Goal: Transaction & Acquisition: Subscribe to service/newsletter

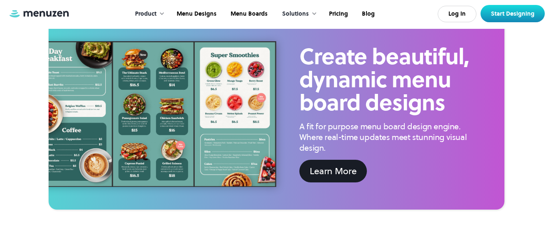
scroll to position [1368, 0]
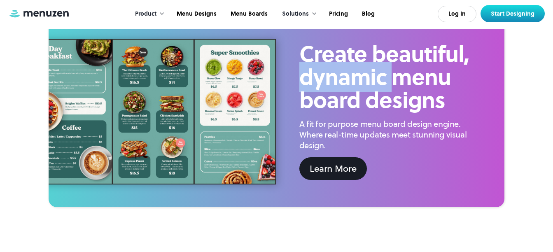
drag, startPoint x: 400, startPoint y: 168, endPoint x: 496, endPoint y: 126, distance: 104.5
click at [496, 126] on div "Create beautiful, dynamic menu board designs A fit for purpose menu board desig…" at bounding box center [390, 111] width 228 height 182
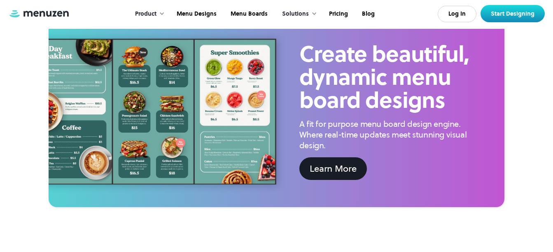
drag, startPoint x: 496, startPoint y: 126, endPoint x: 521, endPoint y: 157, distance: 40.1
click at [521, 157] on div "Create beautiful, dynamic menu board designs A fit for purpose menu board desig…" at bounding box center [276, 111] width 553 height 241
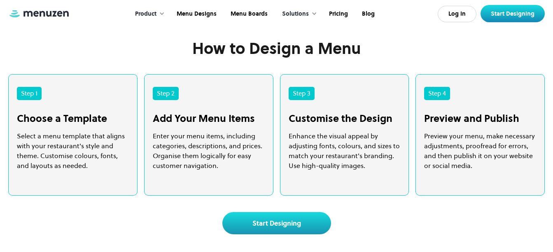
scroll to position [1566, 0]
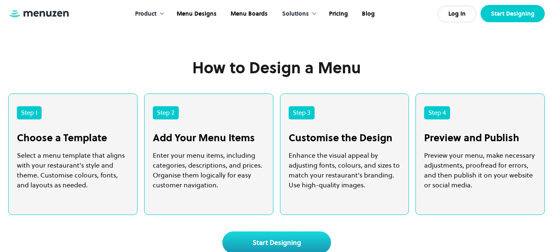
click at [509, 14] on link "Start Designing" at bounding box center [513, 13] width 64 height 17
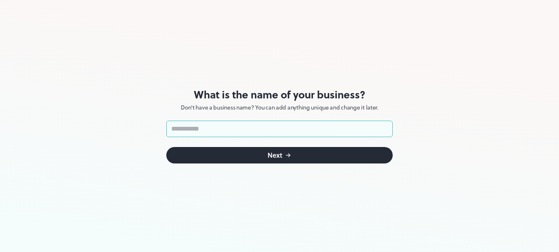
click at [250, 132] on input "text" at bounding box center [279, 129] width 227 height 16
type input "**********"
click at [246, 156] on button "Next" at bounding box center [279, 155] width 227 height 16
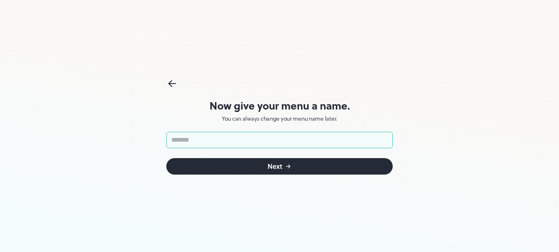
click at [269, 144] on input "text" at bounding box center [279, 140] width 227 height 16
click at [242, 143] on input "**********" at bounding box center [279, 140] width 227 height 16
drag, startPoint x: 234, startPoint y: 144, endPoint x: 201, endPoint y: 139, distance: 33.3
click at [201, 139] on input "**********" at bounding box center [279, 140] width 227 height 16
type input "**********"
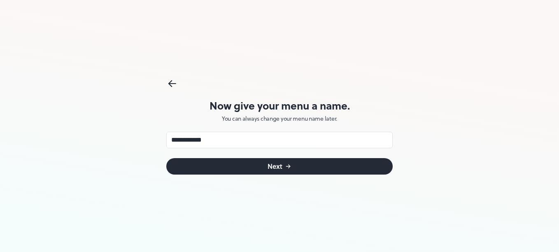
click at [221, 164] on button "Next" at bounding box center [279, 166] width 227 height 16
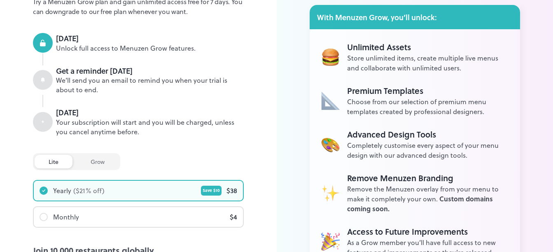
scroll to position [119, 0]
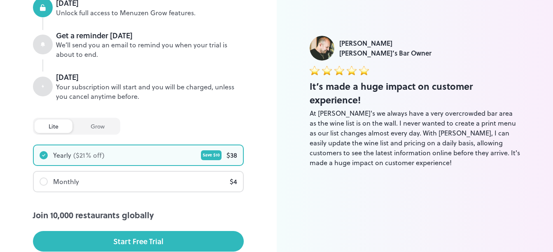
click at [163, 181] on div "Monthly $ 4" at bounding box center [138, 182] width 209 height 20
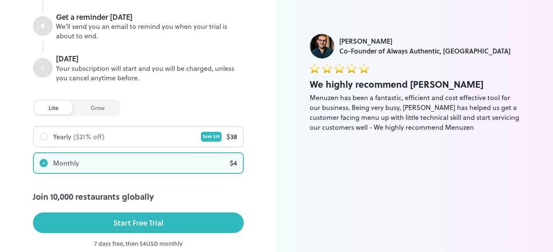
scroll to position [152, 0]
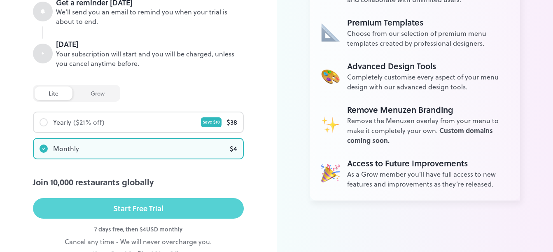
click at [162, 206] on div "Start Free Trial" at bounding box center [138, 208] width 50 height 12
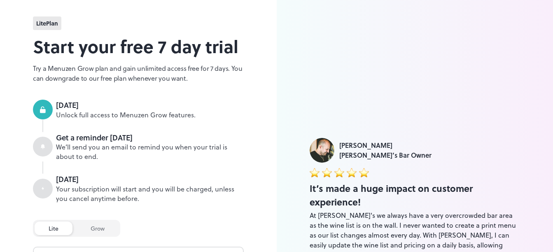
scroll to position [3, 0]
